Goal: Use online tool/utility

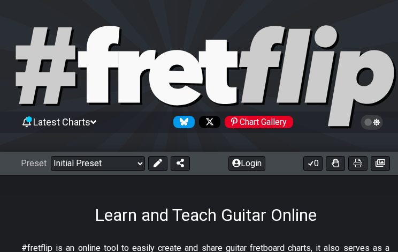
select select "Minor Blues"
select select "G"
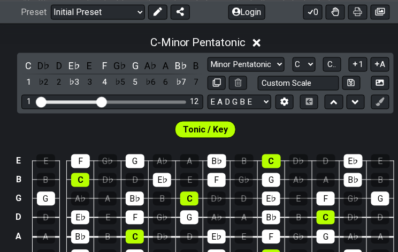
click at [249, 59] on select "Minor Pentatonic Click to edit Minor Pentatonic Major Pentatonic Minor Blues Ma…" at bounding box center [246, 64] width 77 height 14
select select "Minor Blues"
click at [208, 57] on select "Minor Pentatonic Click to edit Minor Pentatonic Major Pentatonic Minor Blues Ma…" at bounding box center [246, 64] width 77 height 14
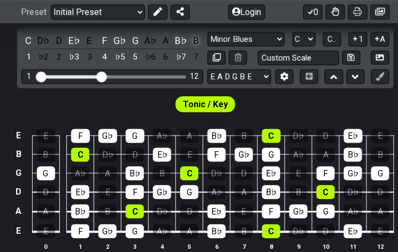
scroll to position [214, 0]
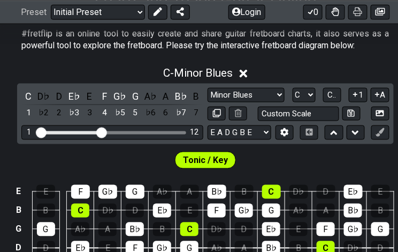
click at [298, 90] on select "A♭ A A♯ B♭ B C C♯ D♭ D D♯ E♭ E F F♯ G♭ G G♯" at bounding box center [304, 95] width 23 height 14
select select "C#"
click at [293, 88] on select "A♭ A A♯ B♭ B C C♯ D♭ D D♯ E♭ E F F♯ G♭ G G♯" at bounding box center [304, 95] width 23 height 14
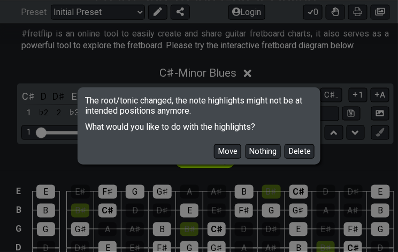
click at [232, 155] on button "Move" at bounding box center [227, 151] width 27 height 14
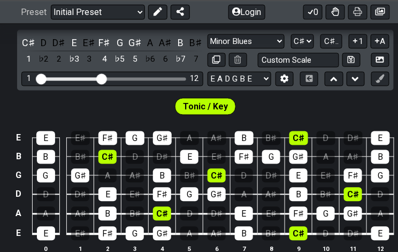
scroll to position [275, 0]
